Goal: Transaction & Acquisition: Book appointment/travel/reservation

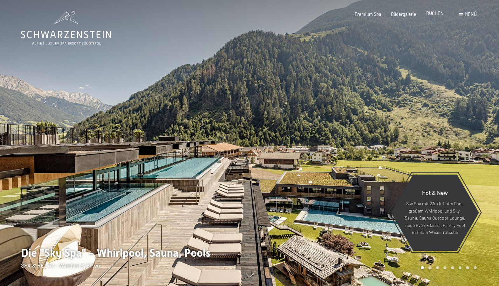
click at [438, 17] on div "Premium Spa Bildergalerie BUCHEN" at bounding box center [394, 14] width 119 height 6
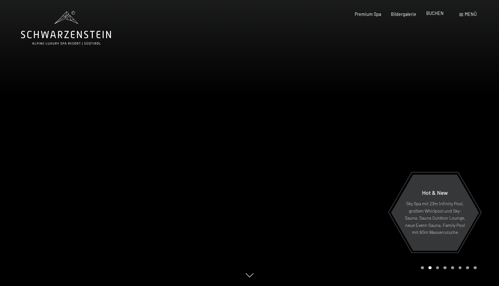
click at [436, 15] on span "BUCHEN" at bounding box center [434, 12] width 17 height 5
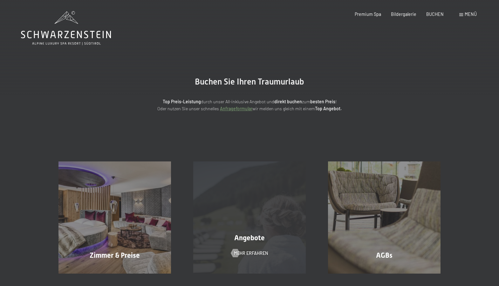
scroll to position [95, 0]
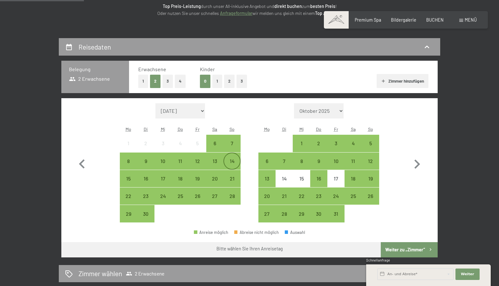
click at [235, 160] on div "14" at bounding box center [232, 167] width 16 height 16
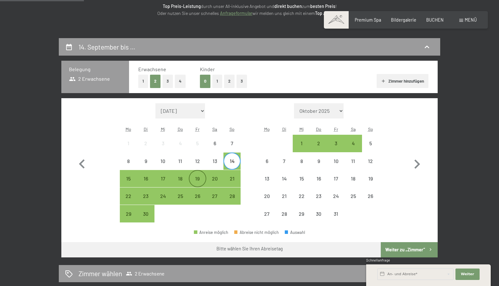
click at [200, 177] on div "19" at bounding box center [197, 184] width 16 height 16
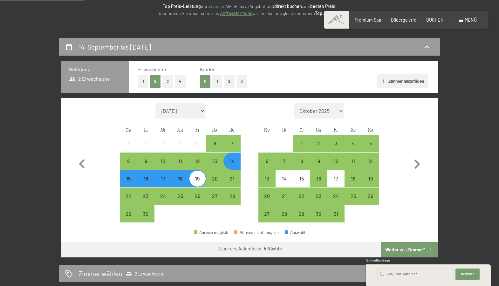
click at [415, 248] on button "Weiter zu „Zimmer“" at bounding box center [409, 249] width 57 height 15
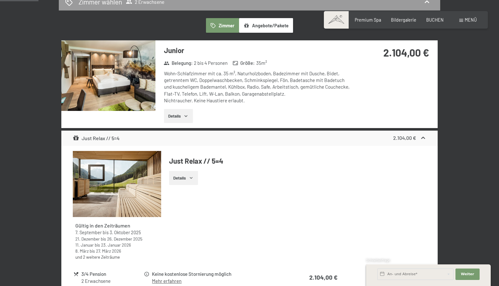
scroll to position [197, 0]
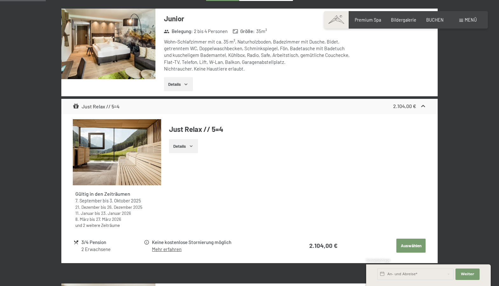
click at [405, 246] on button "Auswählen" at bounding box center [410, 246] width 29 height 14
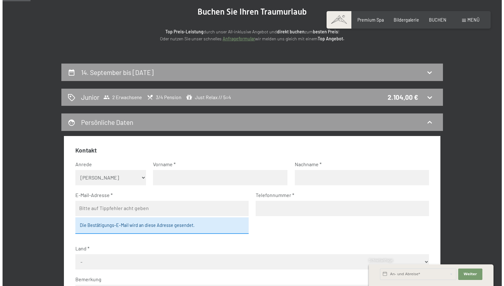
scroll to position [38, 0]
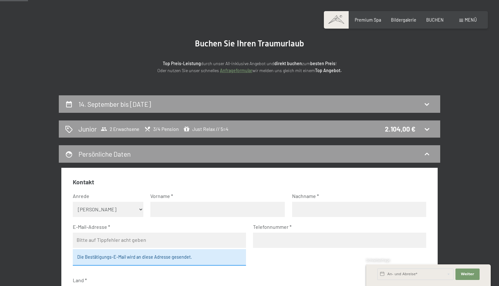
click at [469, 21] on span "Menü" at bounding box center [471, 19] width 12 height 5
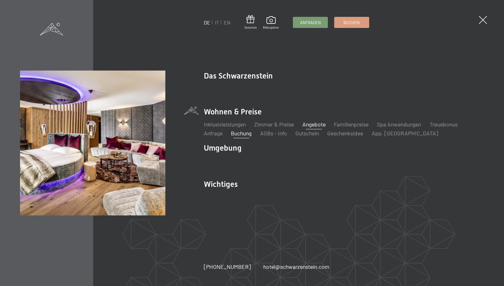
click at [310, 124] on link "Angebote" at bounding box center [313, 124] width 23 height 7
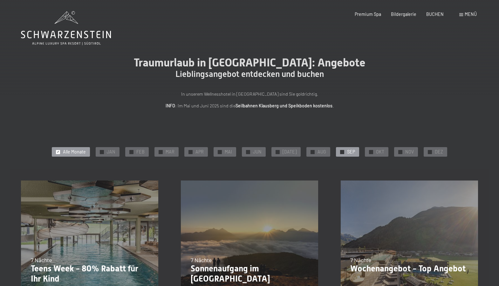
click at [352, 150] on div "✓ SEP" at bounding box center [347, 152] width 23 height 10
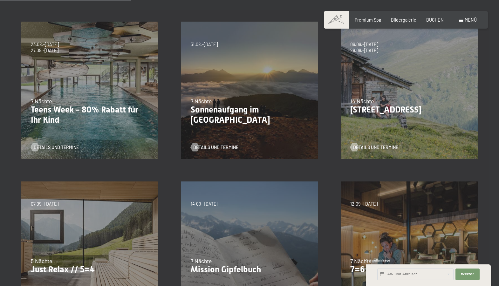
scroll to position [222, 0]
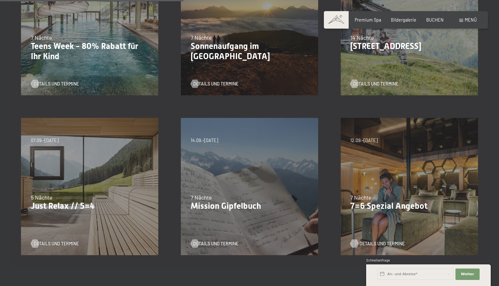
click at [364, 245] on span "Details und Termine" at bounding box center [381, 244] width 45 height 6
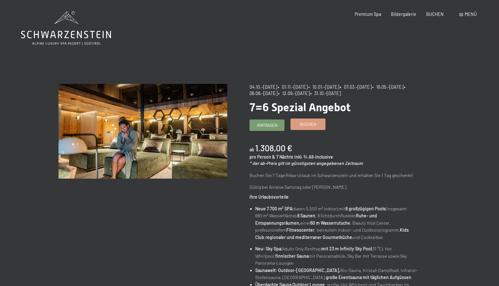
click at [310, 128] on link "Buchen" at bounding box center [308, 124] width 34 height 10
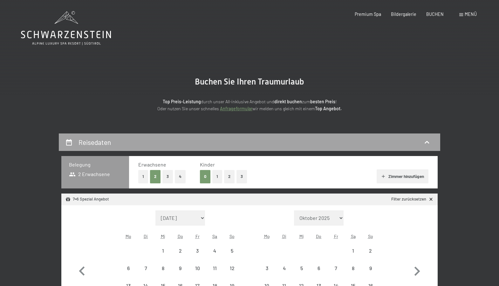
select select "2025-10-01"
select select "2025-11-01"
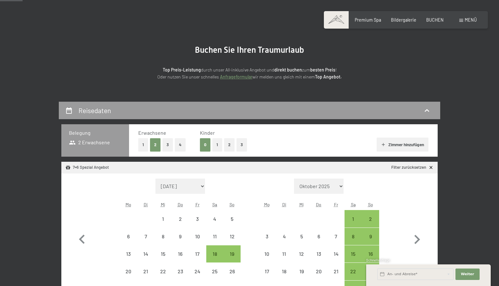
scroll to position [64, 0]
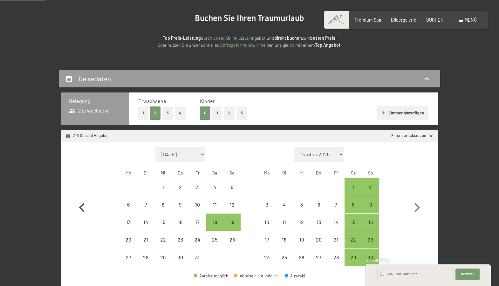
click at [84, 205] on icon "button" at bounding box center [82, 208] width 18 height 18
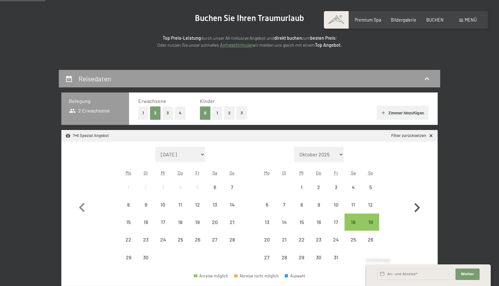
click at [416, 209] on icon "button" at bounding box center [417, 208] width 18 height 18
select select "2025-10-01"
select select "2025-11-01"
